Goal: Transaction & Acquisition: Obtain resource

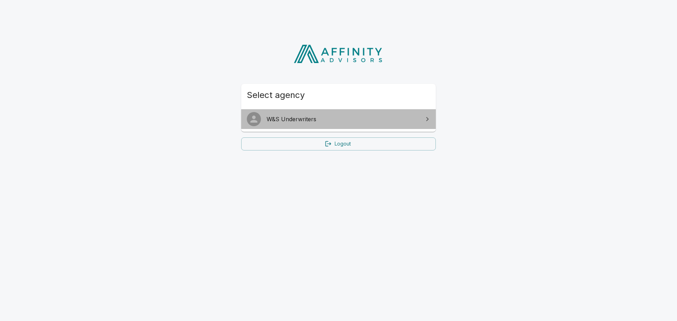
click at [318, 120] on span "W&S Underwriters" at bounding box center [343, 119] width 152 height 8
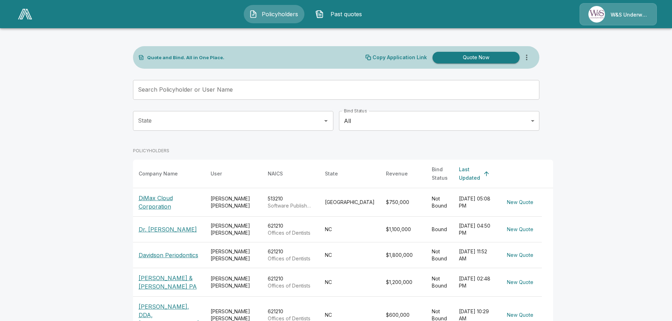
click at [159, 194] on p "DiMax Cloud Corporation" at bounding box center [169, 202] width 61 height 17
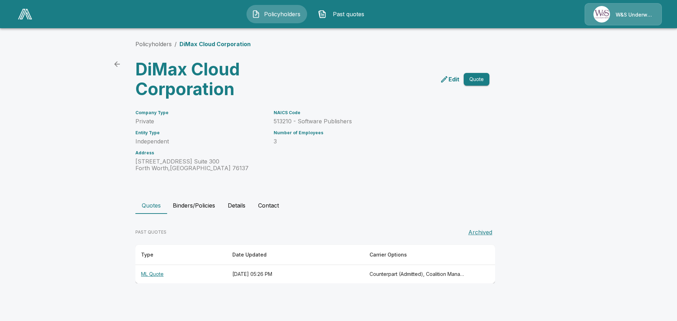
click at [156, 275] on th "ML Quote" at bounding box center [180, 274] width 91 height 19
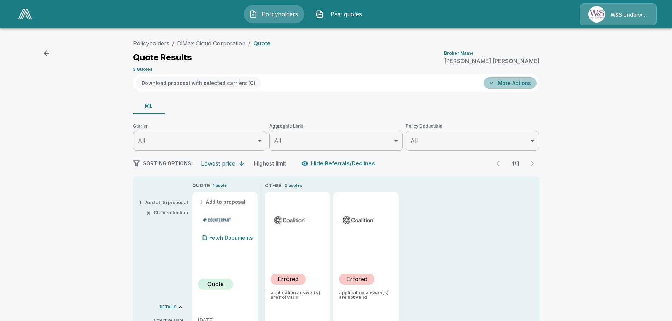
click at [519, 82] on button "More Actions" at bounding box center [510, 83] width 53 height 12
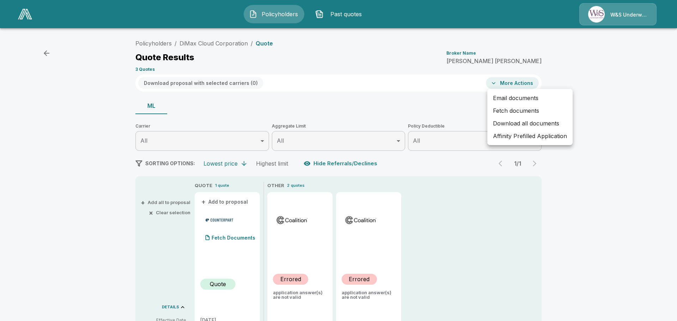
click at [217, 44] on div at bounding box center [338, 160] width 677 height 321
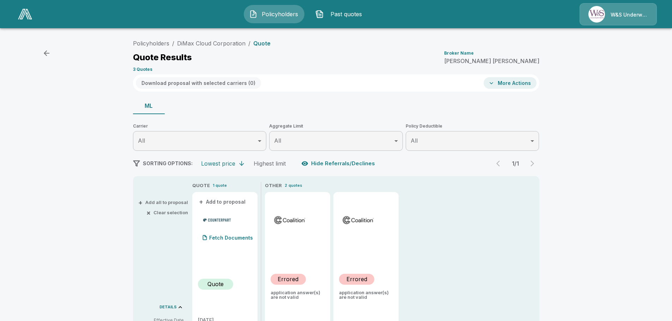
click at [46, 51] on icon "button" at bounding box center [46, 53] width 8 height 8
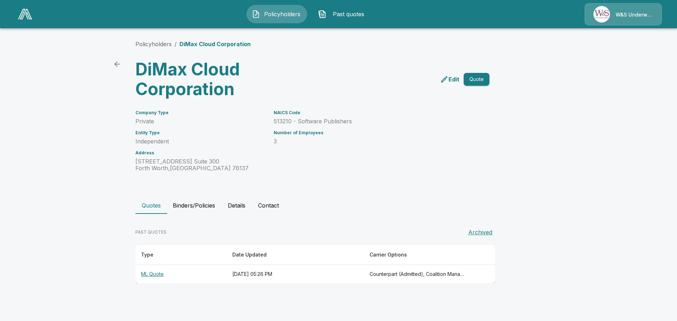
click at [451, 79] on p "Edit" at bounding box center [454, 79] width 11 height 8
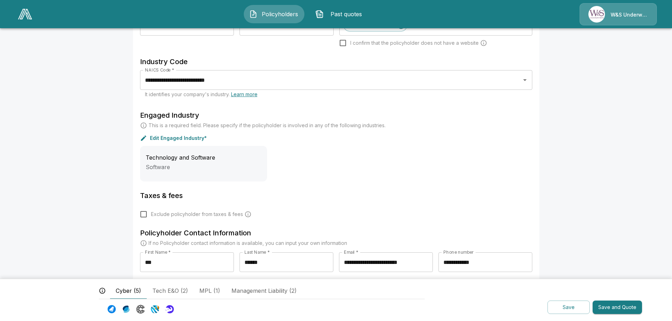
scroll to position [159, 0]
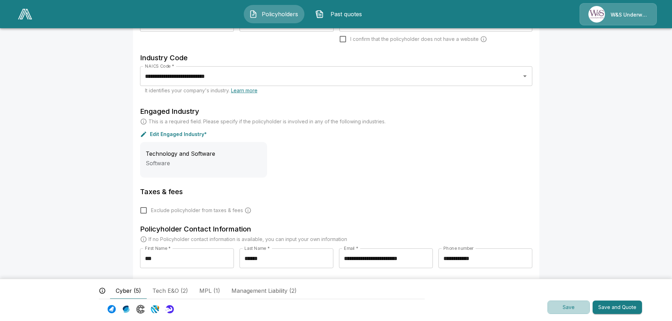
click at [564, 307] on button "Save" at bounding box center [568, 308] width 42 height 14
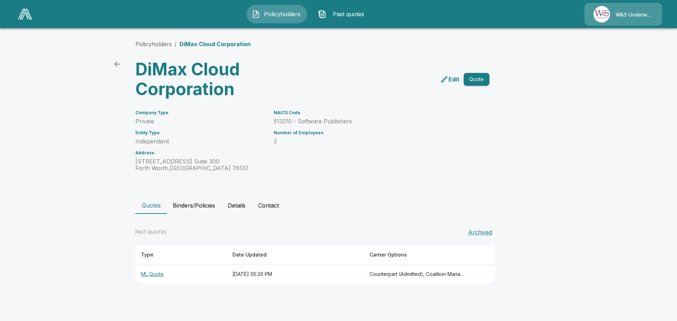
click at [452, 79] on p "Edit" at bounding box center [454, 79] width 11 height 8
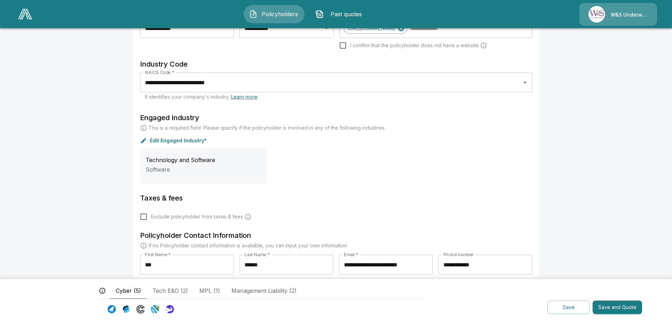
scroll to position [159, 0]
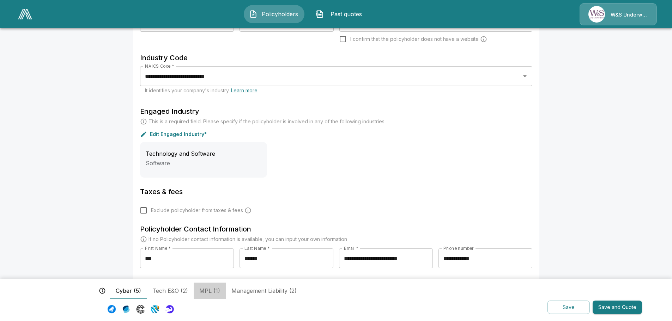
click at [206, 290] on span "MPL (1)" at bounding box center [209, 291] width 21 height 8
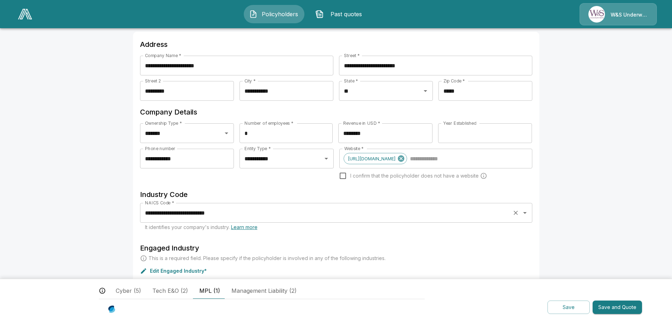
scroll to position [0, 0]
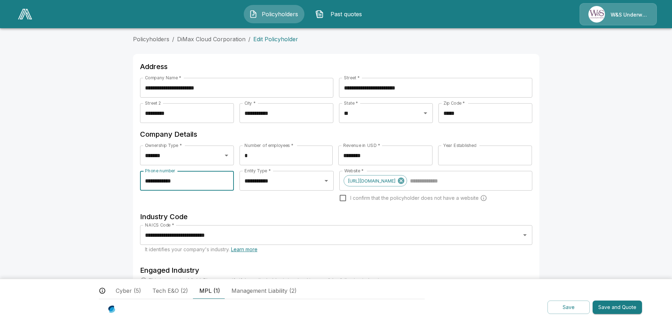
drag, startPoint x: 200, startPoint y: 183, endPoint x: 139, endPoint y: 179, distance: 60.8
click at [139, 179] on div "**********" at bounding box center [336, 254] width 406 height 400
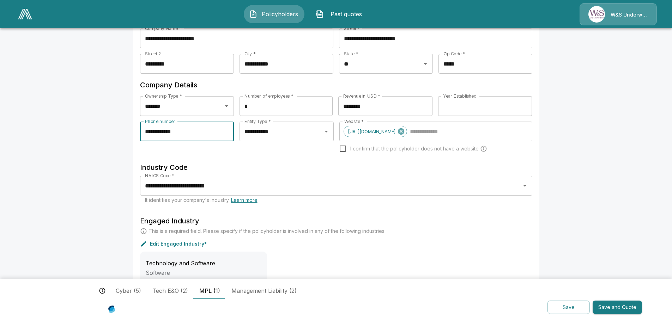
scroll to position [18, 0]
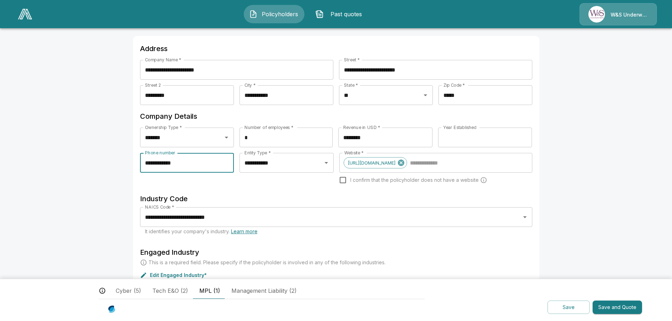
type input "**********"
drag, startPoint x: 376, startPoint y: 137, endPoint x: 339, endPoint y: 135, distance: 37.8
click at [339, 135] on div "Ownership Type * ******* Ownership Type * Number of employees * * Number of emp…" at bounding box center [336, 140] width 392 height 25
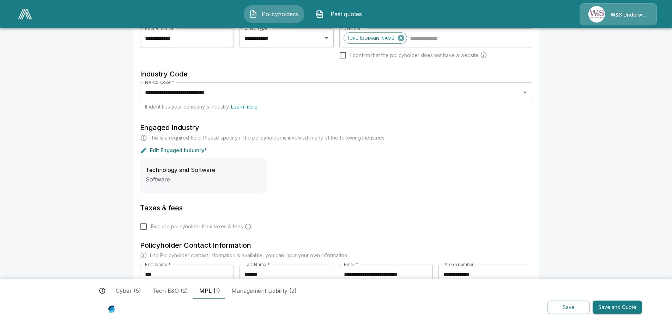
scroll to position [159, 0]
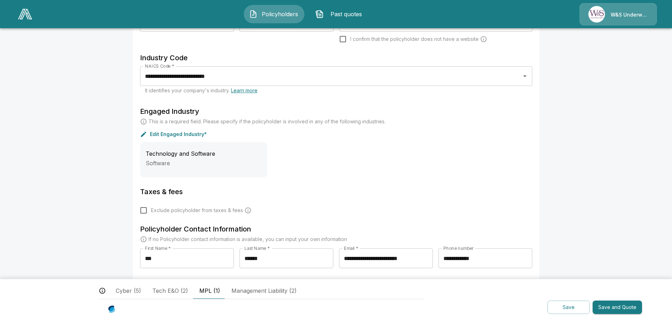
type input "********"
click at [563, 308] on button "Save" at bounding box center [568, 308] width 42 height 14
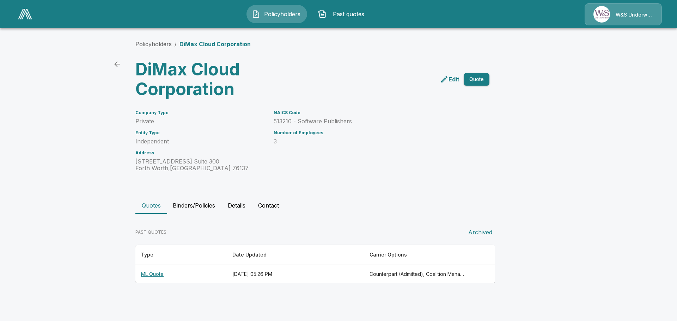
click at [207, 138] on div "Entity Type Independent" at bounding box center [200, 138] width 130 height 14
click at [238, 204] on button "Details" at bounding box center [237, 205] width 32 height 17
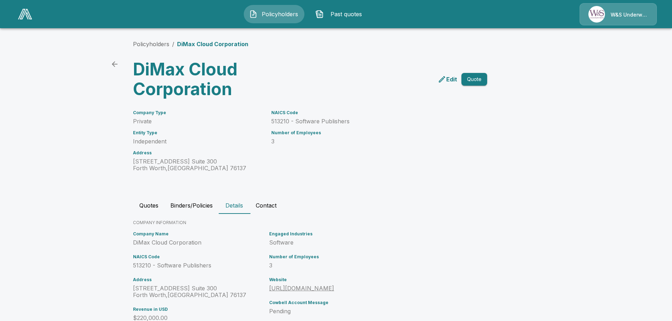
click at [454, 79] on p "Edit" at bounding box center [451, 79] width 11 height 8
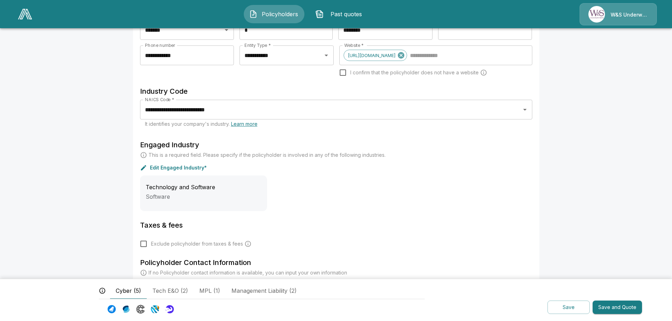
scroll to position [141, 0]
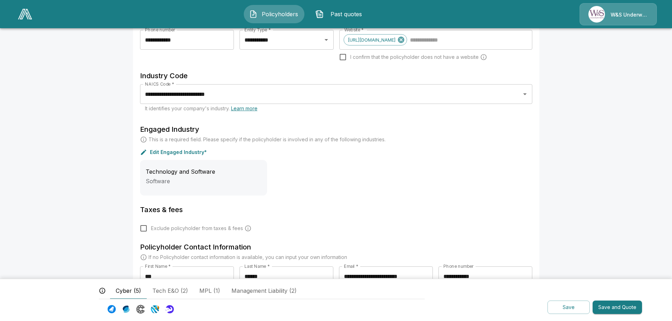
click at [571, 309] on button "Save" at bounding box center [568, 308] width 42 height 14
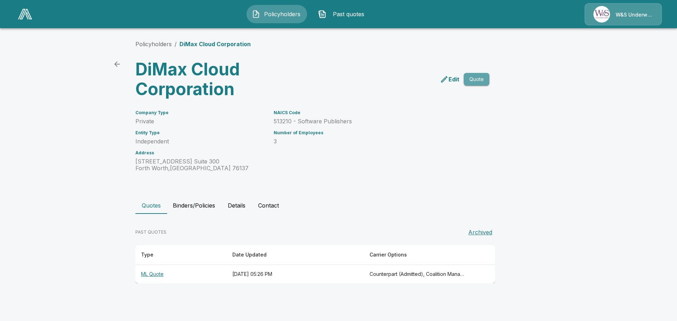
click at [475, 78] on button "Quote" at bounding box center [477, 79] width 26 height 13
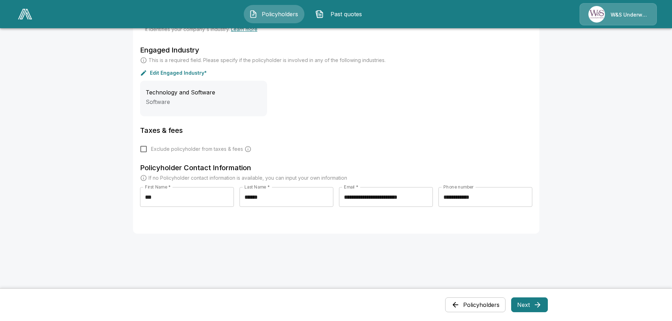
scroll to position [250, 0]
click at [528, 305] on button "Next" at bounding box center [529, 305] width 37 height 15
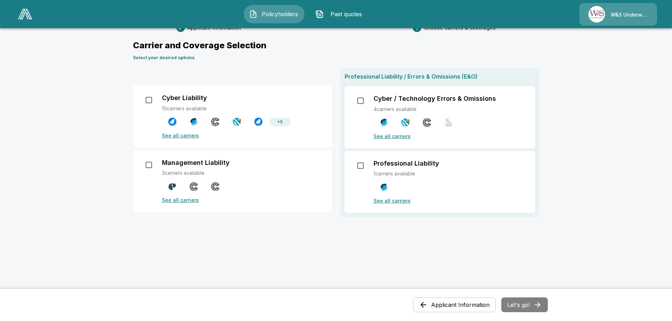
scroll to position [35, 0]
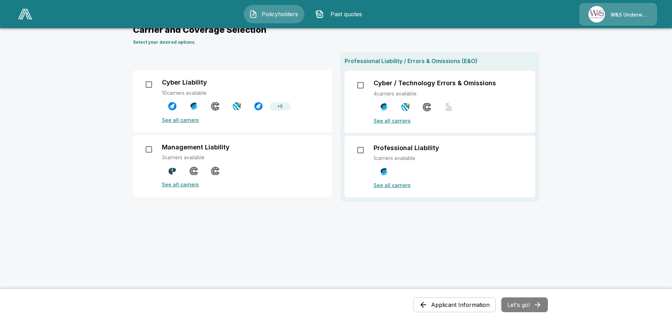
click at [183, 60] on div "Cyber Liability 10 carriers available + 5 See all carriers Management Liability…" at bounding box center [336, 130] width 406 height 155
click at [489, 304] on button "Management Liability" at bounding box center [508, 305] width 80 height 15
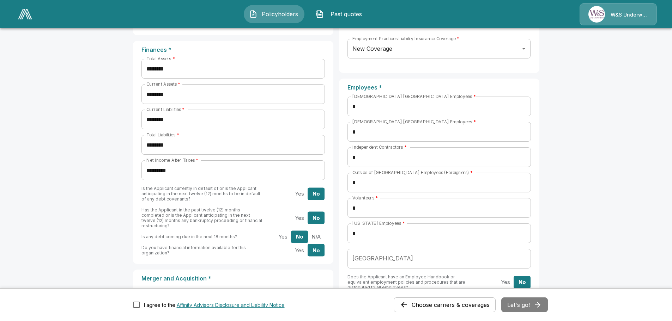
scroll to position [248, 0]
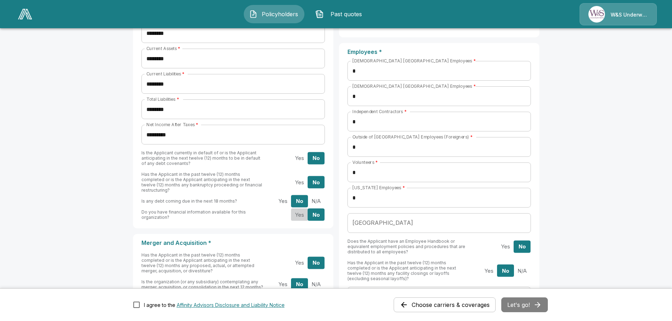
click at [300, 210] on button "Yes" at bounding box center [299, 215] width 17 height 12
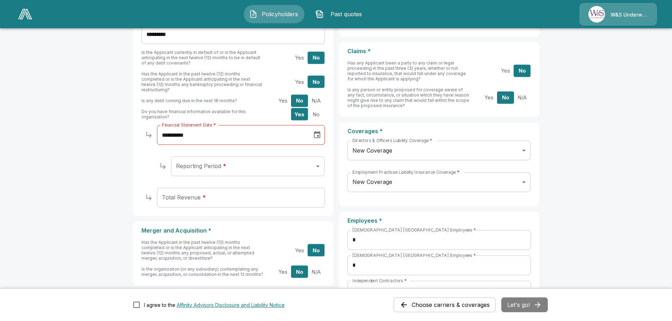
scroll to position [353, 0]
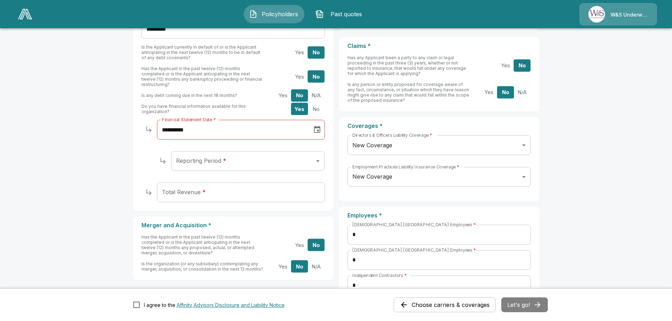
click at [320, 103] on button "No" at bounding box center [316, 109] width 17 height 12
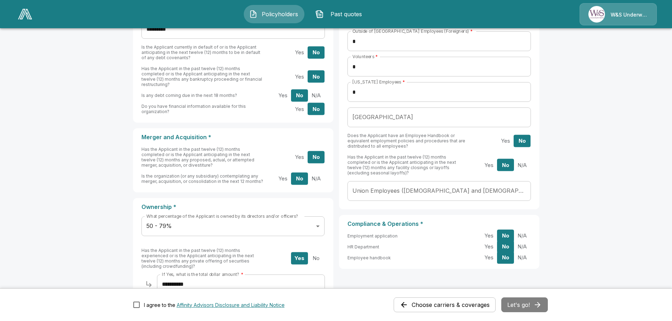
click at [302, 151] on button "Yes" at bounding box center [299, 157] width 17 height 12
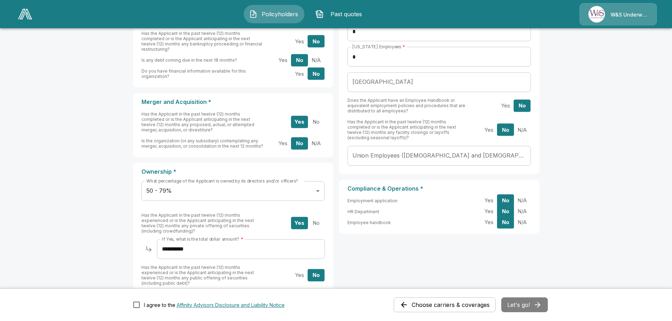
scroll to position [424, 0]
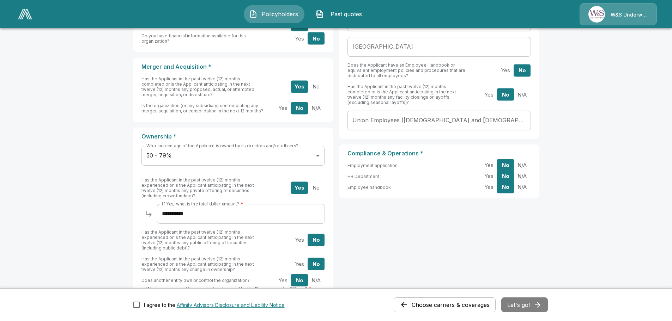
click at [320, 81] on button "No" at bounding box center [316, 86] width 17 height 12
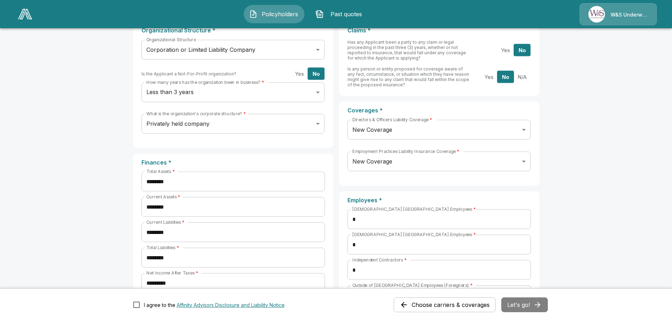
scroll to position [71, 0]
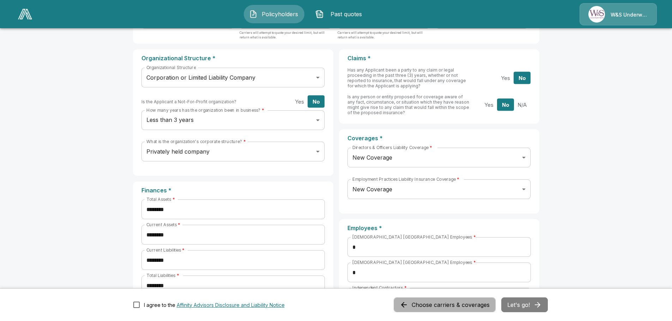
click at [439, 307] on button "Choose carriers & coverages" at bounding box center [445, 305] width 102 height 15
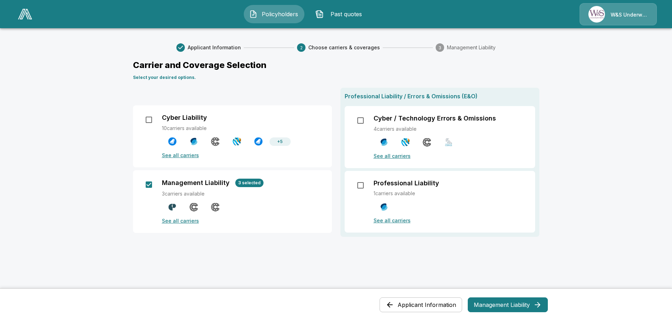
click at [430, 304] on button "Applicant Information" at bounding box center [421, 305] width 83 height 15
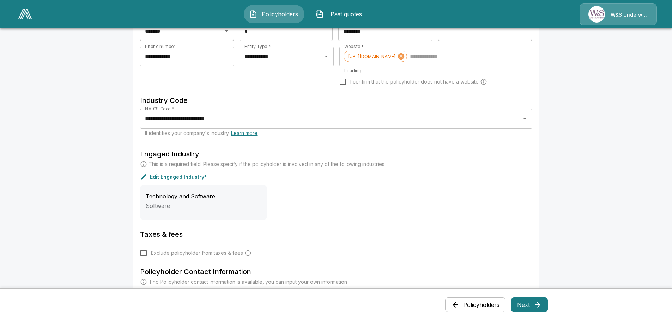
scroll to position [141, 0]
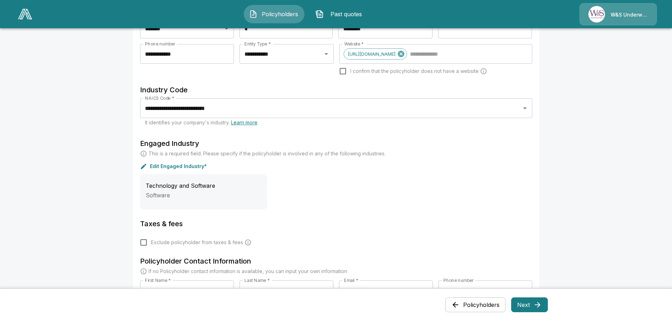
click at [146, 165] on icon at bounding box center [143, 166] width 5 height 5
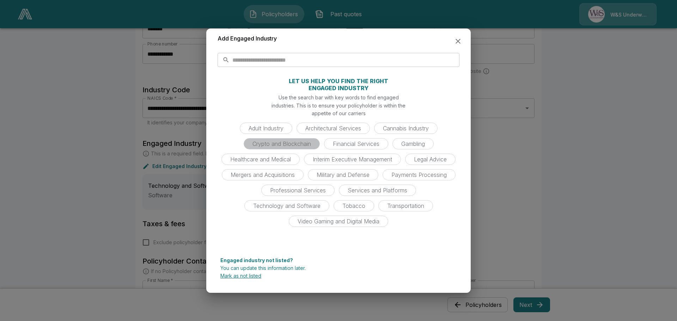
click at [296, 145] on span "Crypto and Blockchain" at bounding box center [281, 143] width 67 height 7
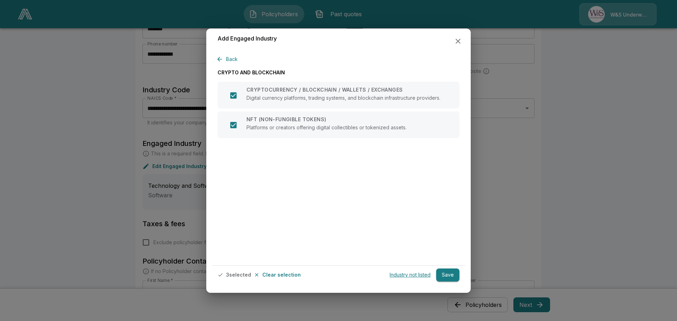
click at [452, 276] on button "Save" at bounding box center [447, 275] width 23 height 13
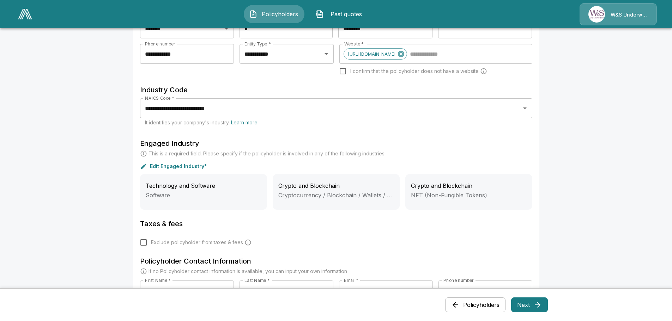
click at [526, 303] on button "Next" at bounding box center [529, 305] width 37 height 15
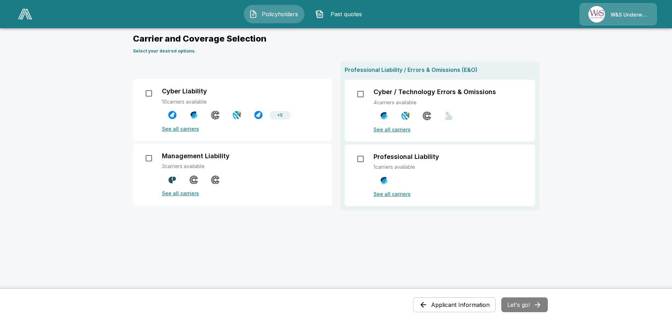
scroll to position [0, 0]
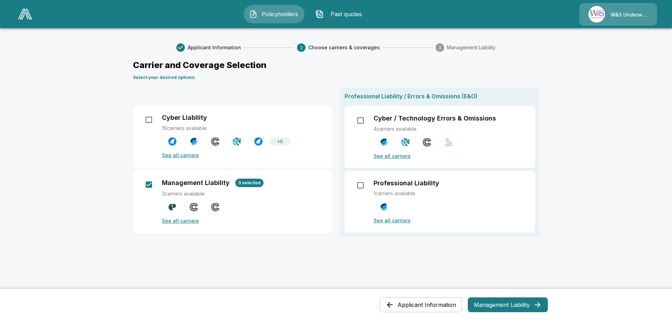
click at [506, 307] on button "Management Liability" at bounding box center [508, 305] width 80 height 15
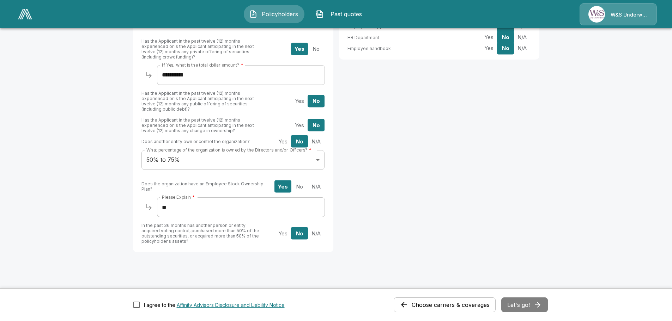
scroll to position [565, 0]
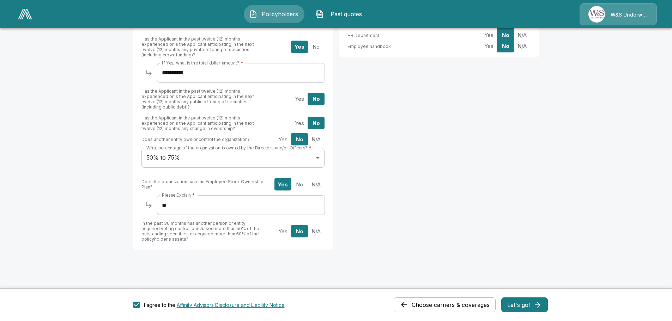
click at [526, 302] on button "Let's go!" at bounding box center [524, 305] width 47 height 15
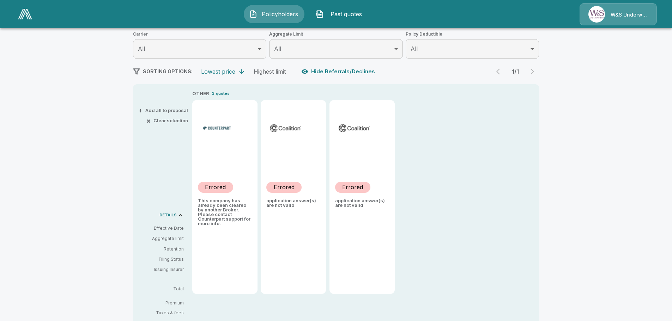
scroll to position [106, 0]
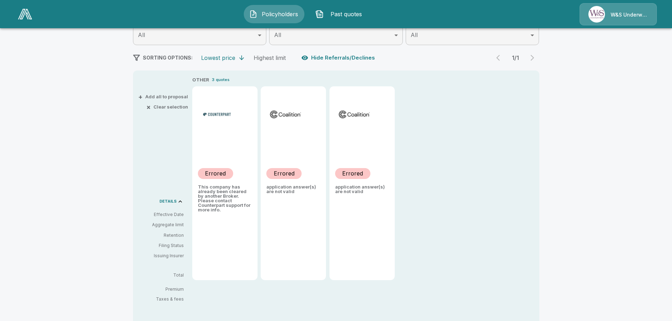
click at [353, 175] on p "Errored" at bounding box center [352, 173] width 21 height 8
click at [289, 176] on p "Errored" at bounding box center [284, 173] width 21 height 8
click at [288, 194] on p "application answer(s) are not valid" at bounding box center [293, 189] width 54 height 9
click at [618, 15] on div "W&S Underwriters" at bounding box center [618, 14] width 77 height 22
click at [617, 13] on div "W&S Underwriters" at bounding box center [618, 14] width 77 height 22
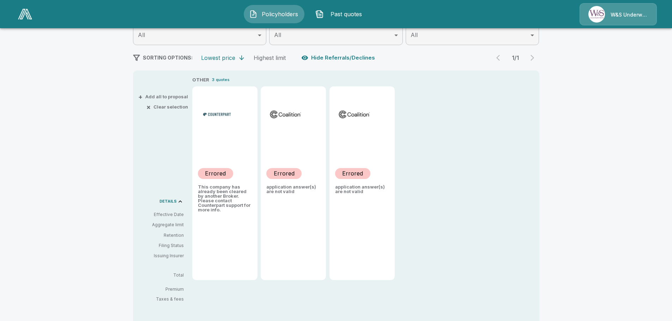
click at [617, 13] on div "W&S Underwriters" at bounding box center [618, 14] width 77 height 22
click at [597, 13] on div "W&S Underwriters" at bounding box center [618, 14] width 77 height 22
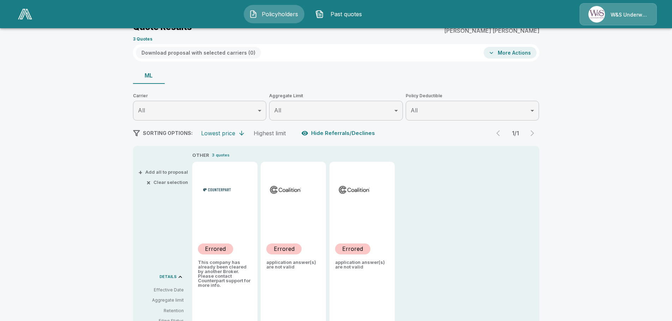
scroll to position [0, 0]
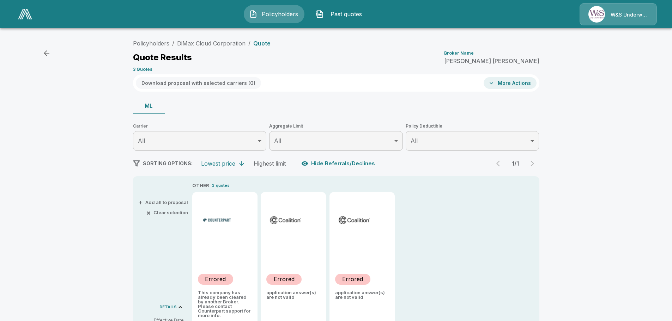
click at [157, 44] on link "Policyholders" at bounding box center [151, 43] width 36 height 7
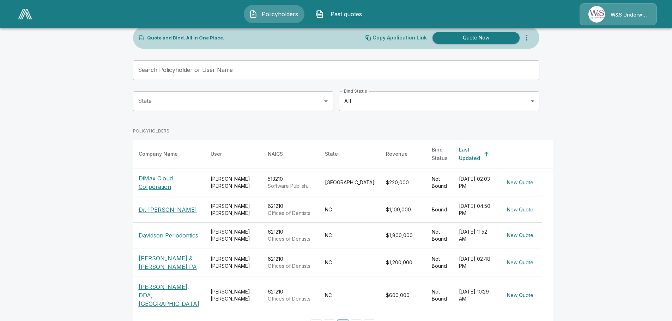
scroll to position [31, 0]
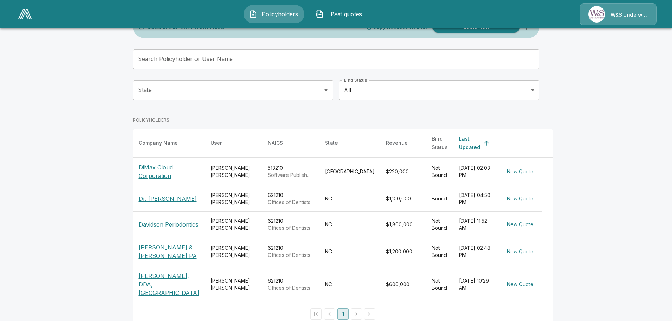
click at [23, 12] on img at bounding box center [25, 14] width 14 height 11
